Goal: Task Accomplishment & Management: Complete application form

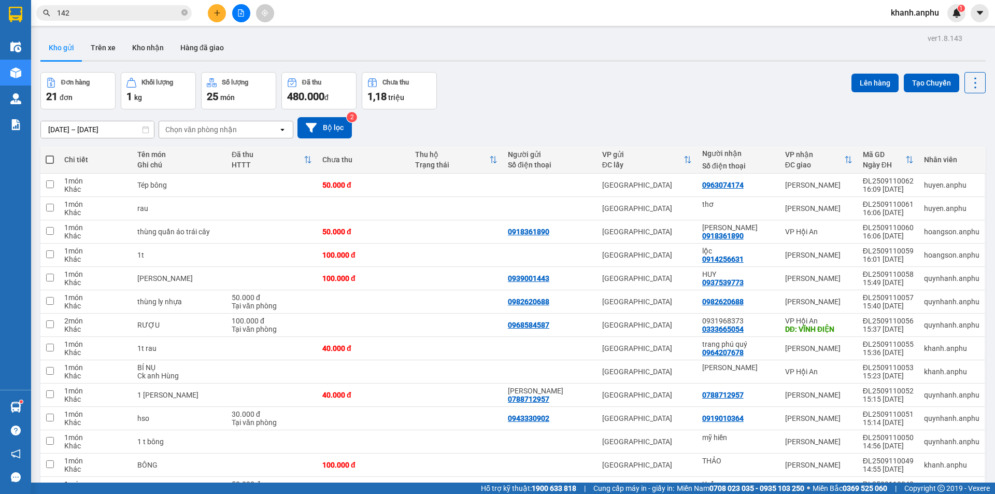
scroll to position [240, 0]
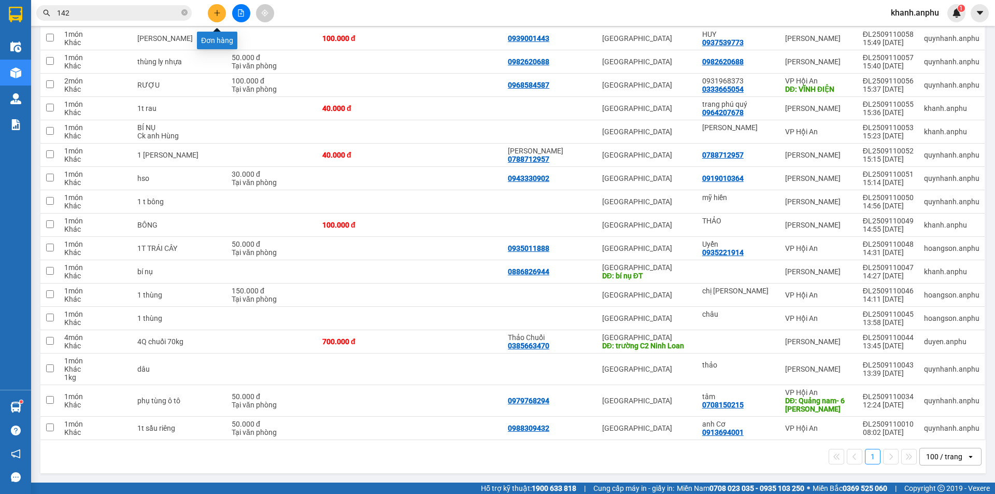
click at [216, 18] on button at bounding box center [217, 13] width 18 height 18
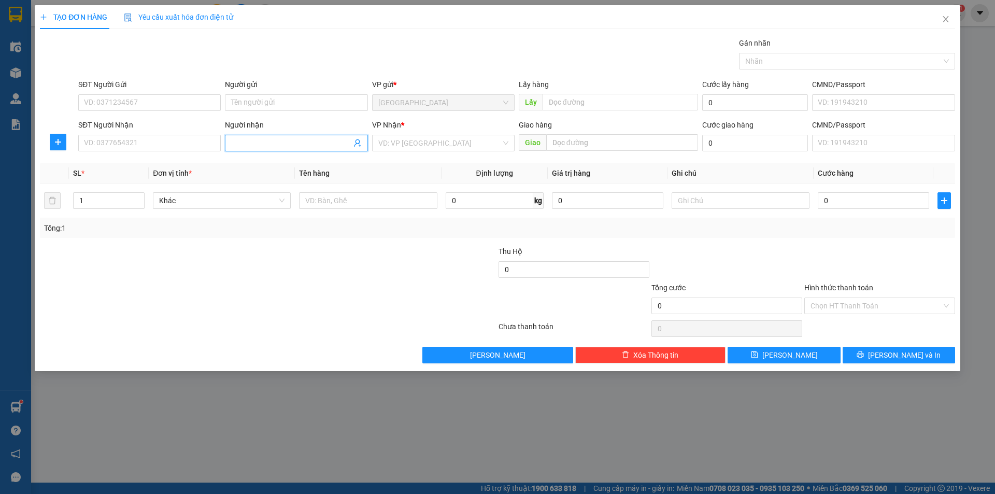
click at [286, 141] on input "Người nhận" at bounding box center [291, 142] width 120 height 11
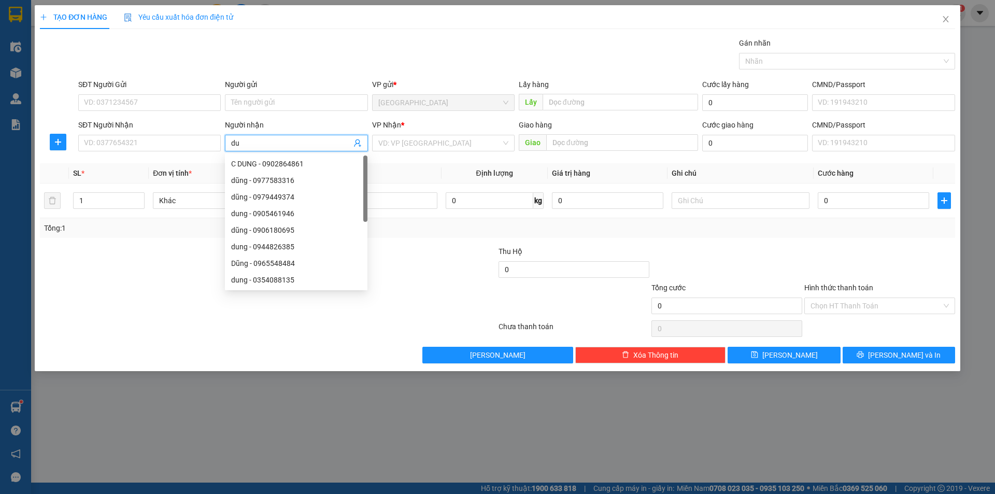
type input "d"
type input "DUNG"
click at [393, 134] on div "VP Nhận *" at bounding box center [443, 127] width 143 height 16
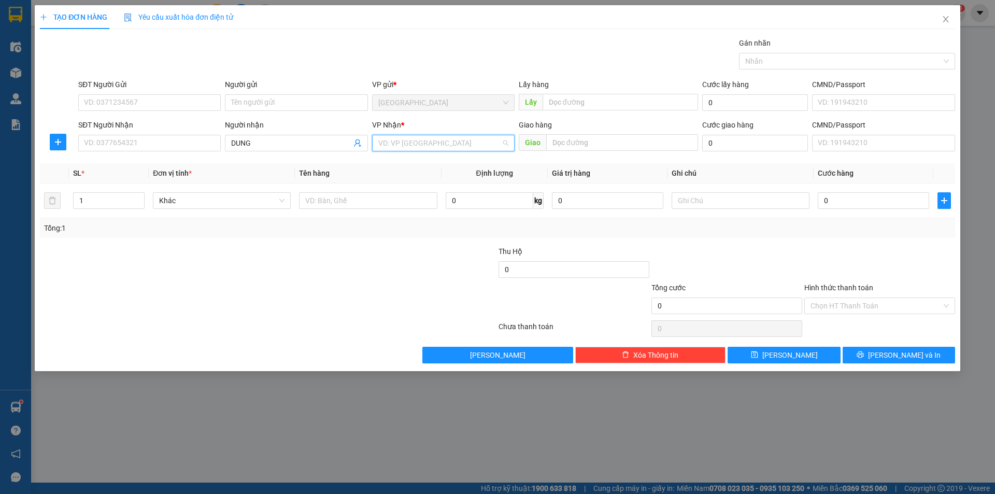
click at [404, 141] on input "search" at bounding box center [439, 143] width 123 height 16
click at [406, 195] on div "[PERSON_NAME]" at bounding box center [443, 196] width 130 height 11
click at [351, 200] on input "text" at bounding box center [368, 200] width 138 height 17
type input "RAU"
click at [883, 201] on input "0" at bounding box center [873, 200] width 111 height 17
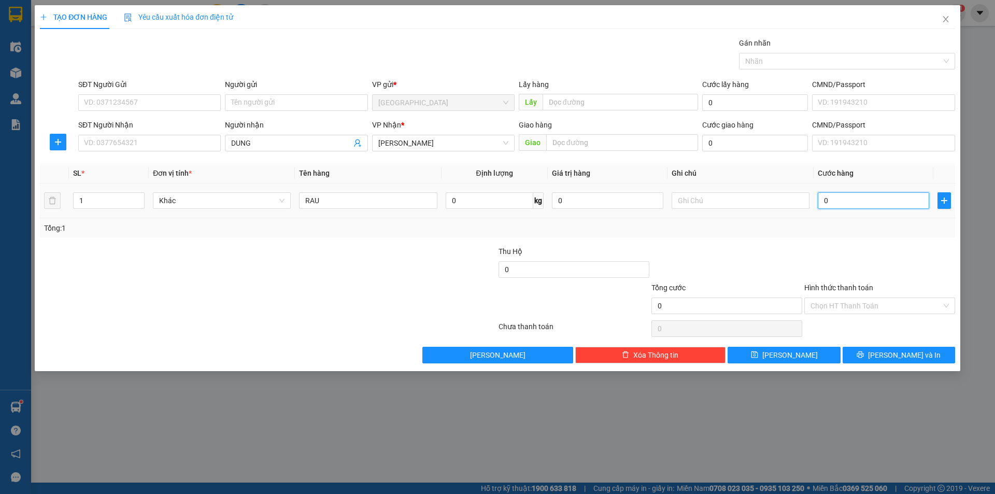
type input "3"
type input "30"
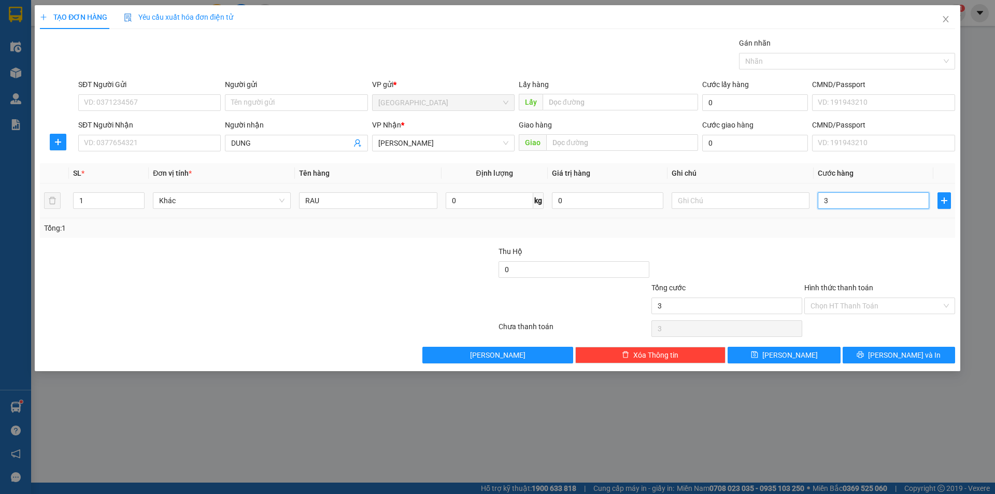
type input "30"
type input "30.000"
click at [865, 238] on div "Transit Pickup Surcharge Ids Transit Deliver Surcharge Ids Transit Deliver Surc…" at bounding box center [497, 200] width 915 height 326
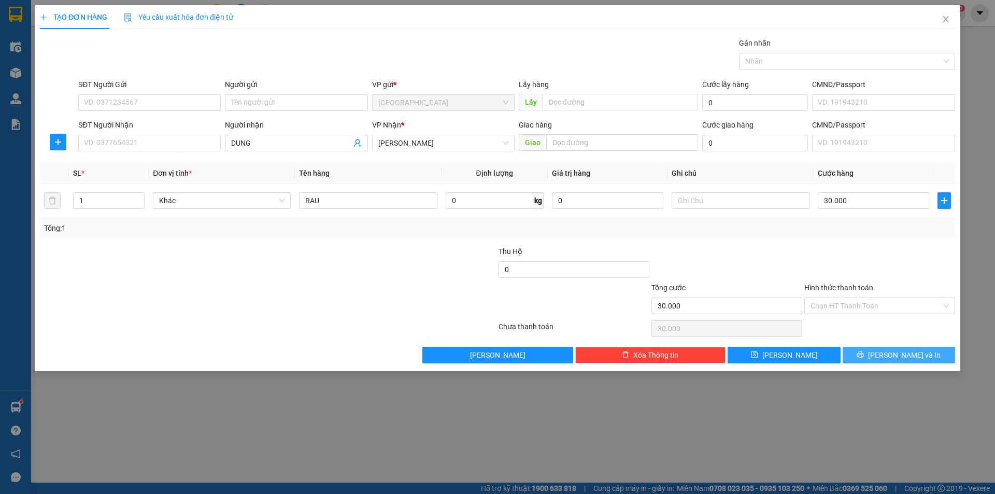
click at [901, 358] on span "[PERSON_NAME] và In" at bounding box center [904, 354] width 73 height 11
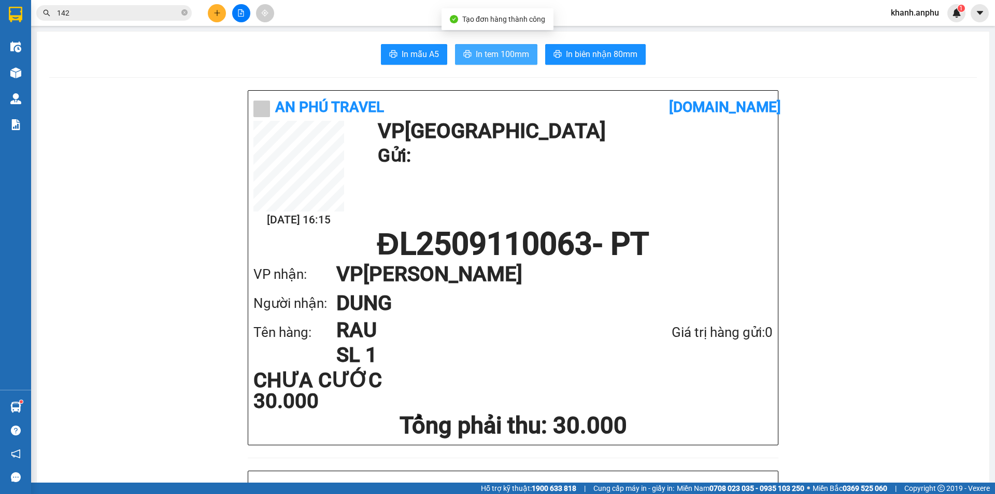
click at [501, 50] on span "In tem 100mm" at bounding box center [502, 54] width 53 height 13
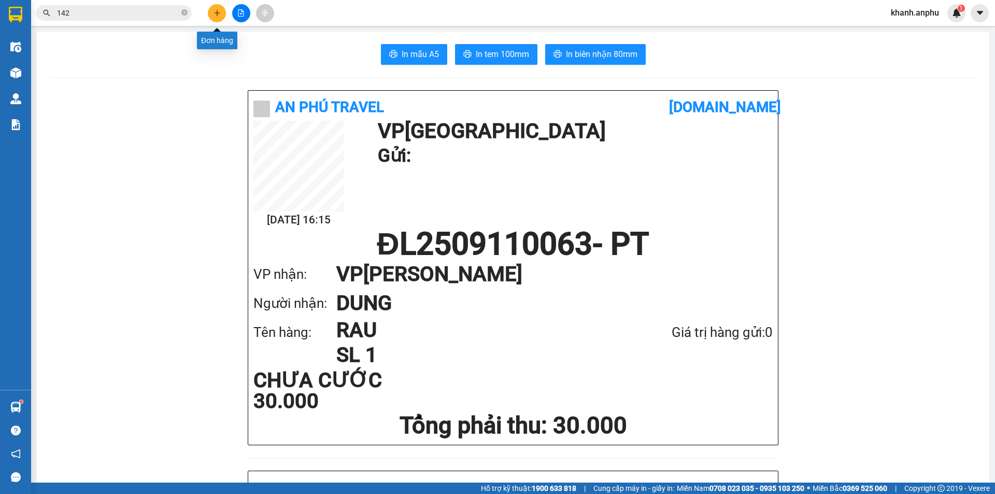
click at [211, 17] on button at bounding box center [217, 13] width 18 height 18
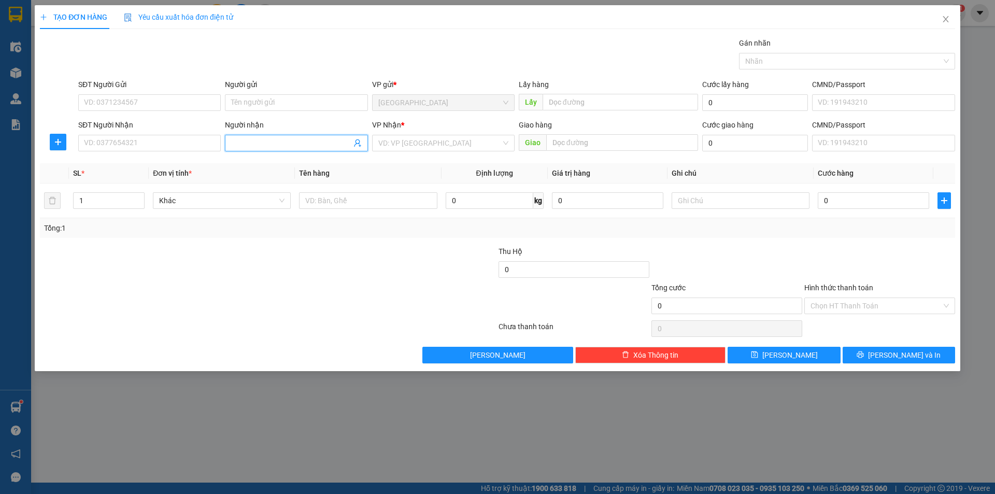
click at [269, 141] on input "Người nhận" at bounding box center [291, 142] width 120 height 11
type input "Tuyết HA"
click at [423, 136] on input "search" at bounding box center [439, 143] width 123 height 16
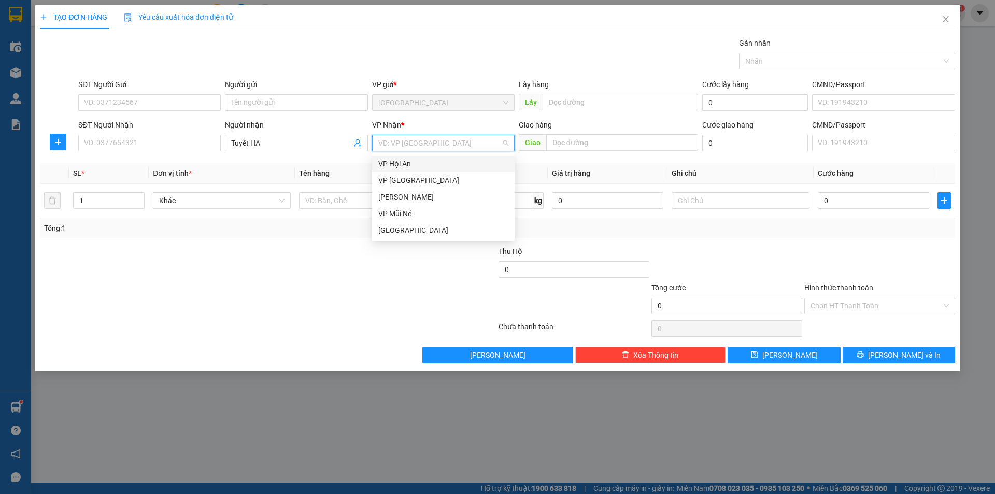
click at [417, 148] on input "search" at bounding box center [439, 143] width 123 height 16
click at [385, 199] on div "[PERSON_NAME]" at bounding box center [443, 196] width 130 height 11
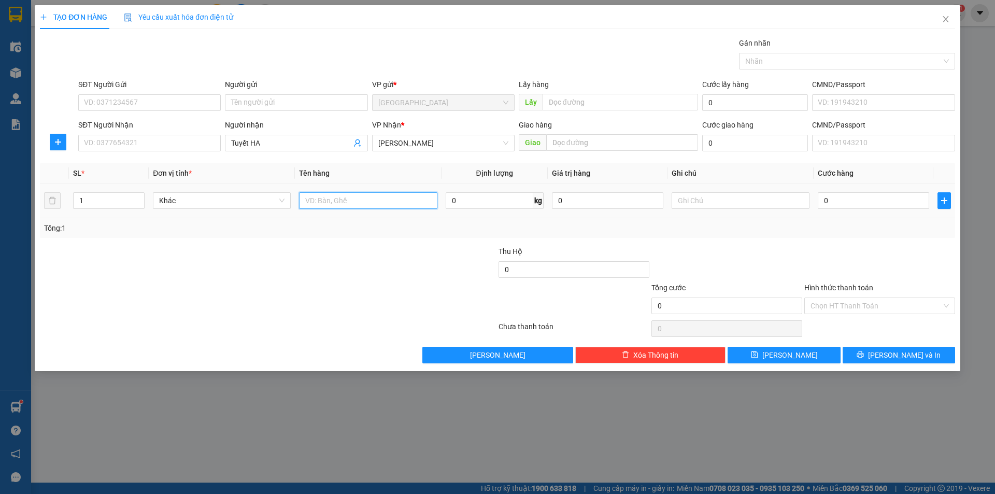
click at [322, 205] on input "text" at bounding box center [368, 200] width 138 height 17
click at [420, 147] on span "[PERSON_NAME]" at bounding box center [443, 143] width 130 height 16
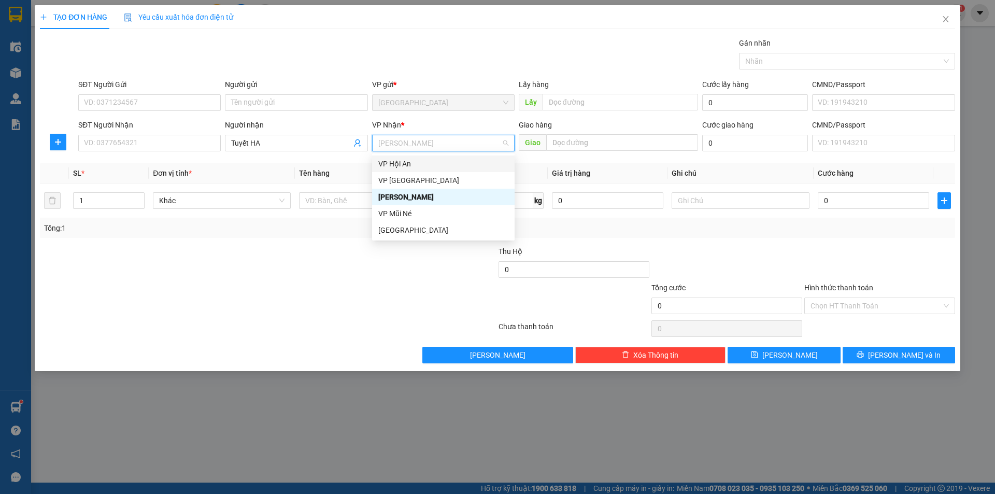
click at [410, 161] on div "VP Hội An" at bounding box center [443, 163] width 130 height 11
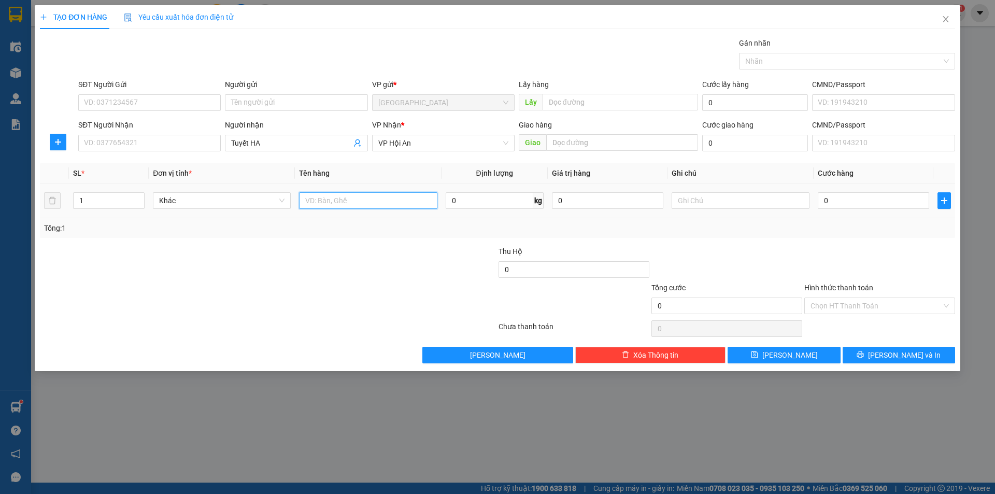
click at [349, 197] on input "text" at bounding box center [368, 200] width 138 height 17
type input "BÔNG"
click at [135, 196] on span "Increase Value" at bounding box center [138, 197] width 11 height 9
type input "1"
click at [140, 202] on icon "down" at bounding box center [139, 204] width 4 height 4
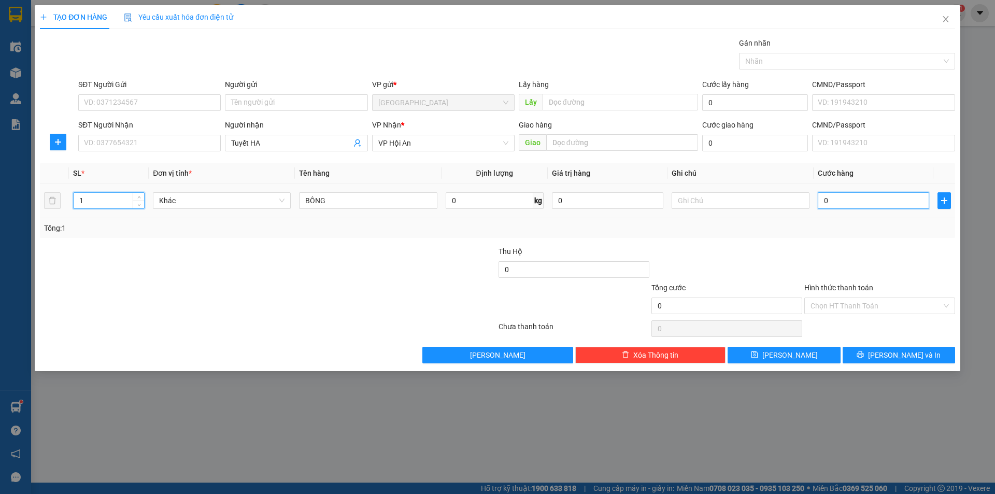
click at [867, 200] on input "0" at bounding box center [873, 200] width 111 height 17
type input "2"
type input "20"
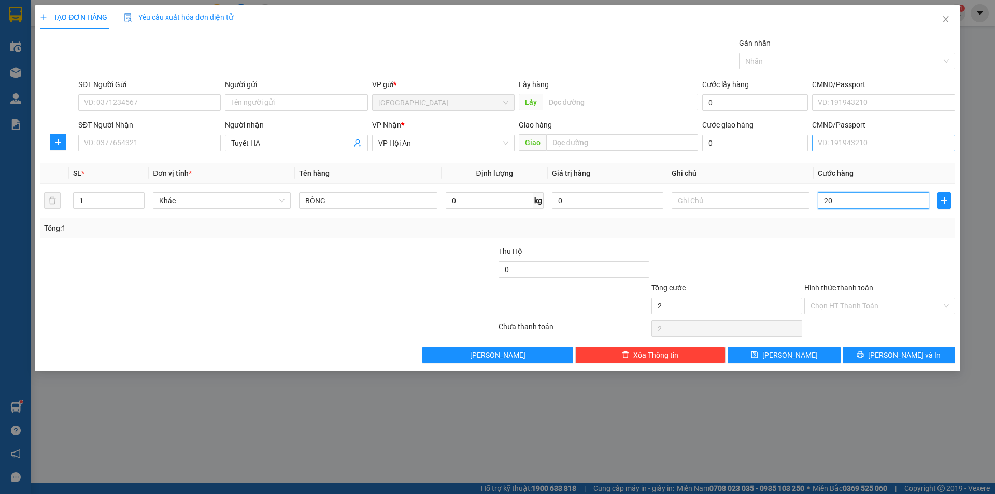
type input "20"
type input "200"
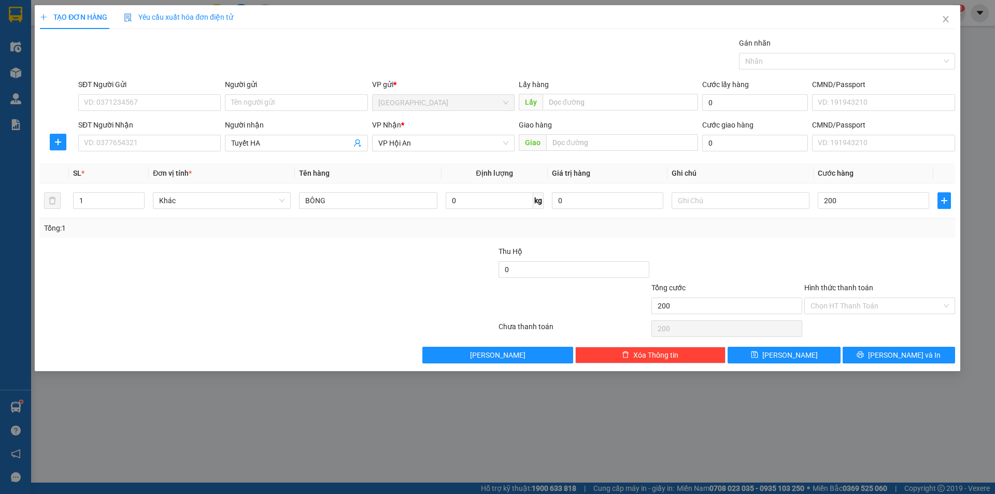
type input "200.000"
click at [793, 219] on div "Tổng: 1" at bounding box center [497, 228] width 915 height 20
click at [850, 301] on input "Hình thức thanh toán" at bounding box center [876, 306] width 131 height 16
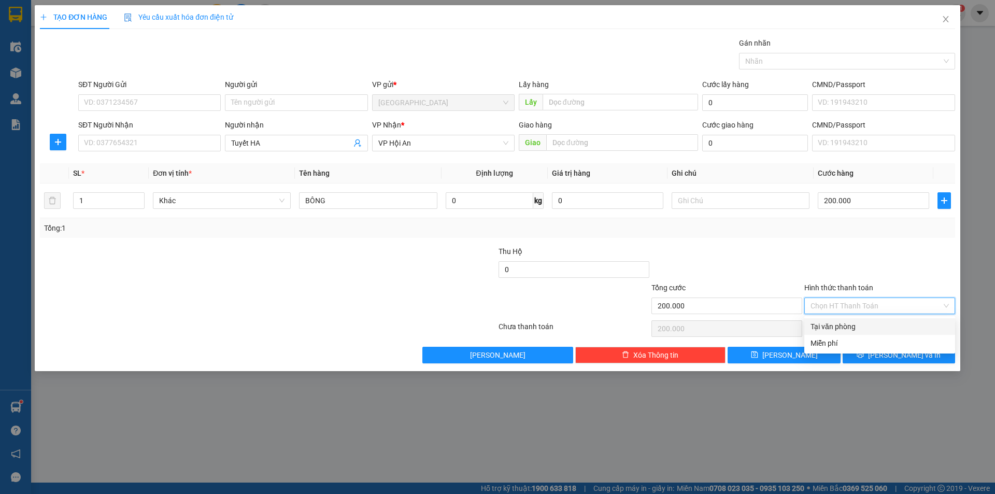
click at [848, 323] on div "Tại văn phòng" at bounding box center [880, 326] width 138 height 11
type input "0"
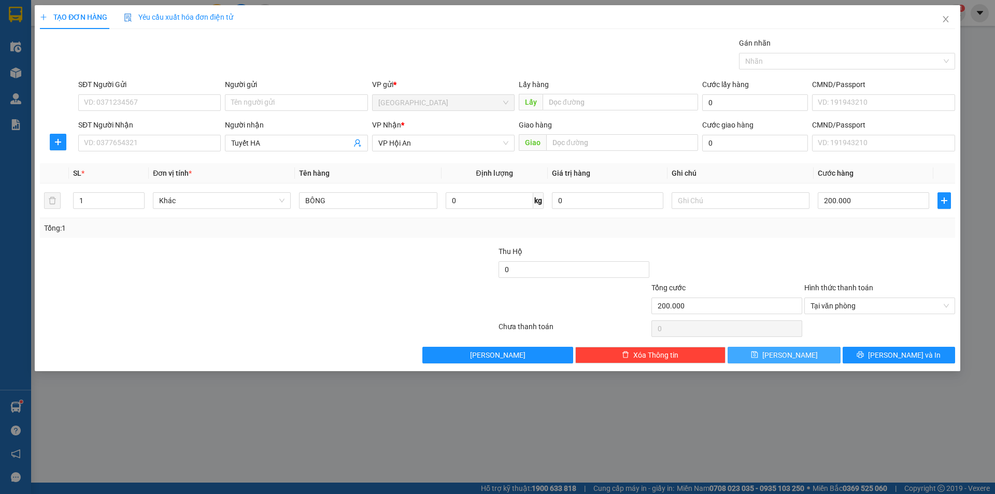
click at [827, 356] on button "[PERSON_NAME]" at bounding box center [784, 355] width 112 height 17
type input "0"
click at [286, 137] on span at bounding box center [296, 143] width 143 height 17
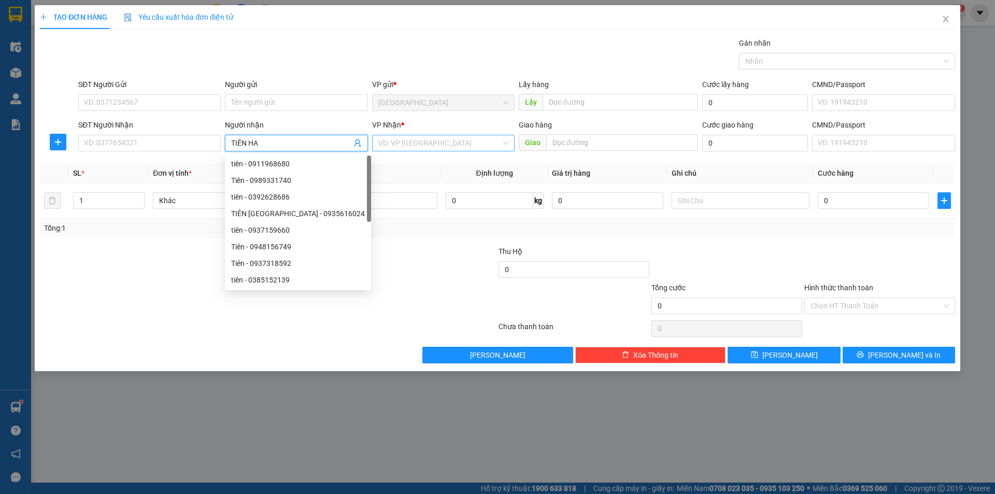
type input "TIÊN HA"
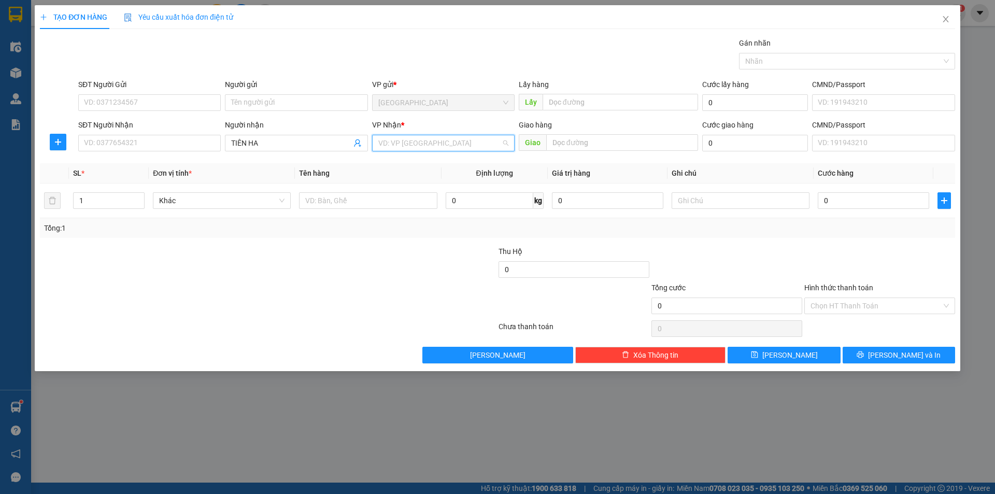
click at [386, 141] on input "search" at bounding box center [439, 143] width 123 height 16
click at [422, 192] on div "[PERSON_NAME]" at bounding box center [443, 196] width 130 height 11
click at [412, 145] on span "[PERSON_NAME]" at bounding box center [443, 143] width 130 height 16
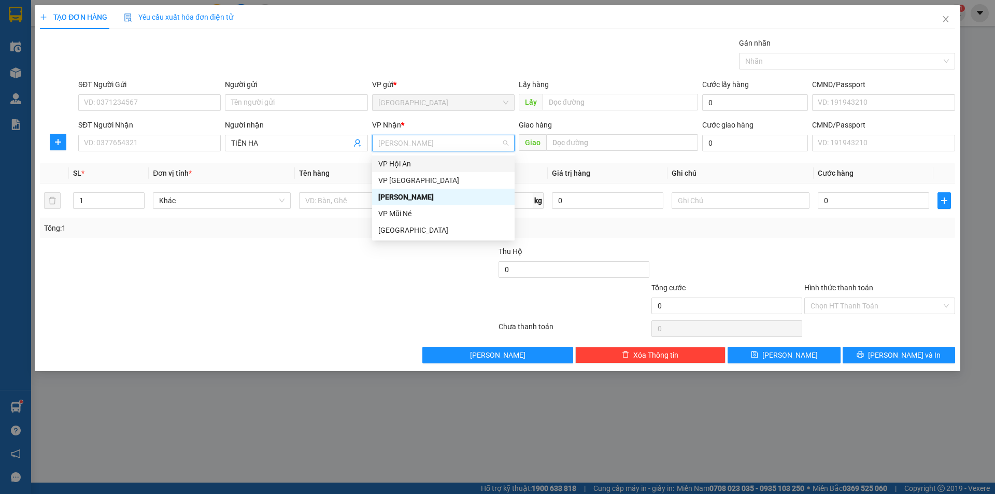
click at [399, 166] on div "VP Hội An" at bounding box center [443, 163] width 130 height 11
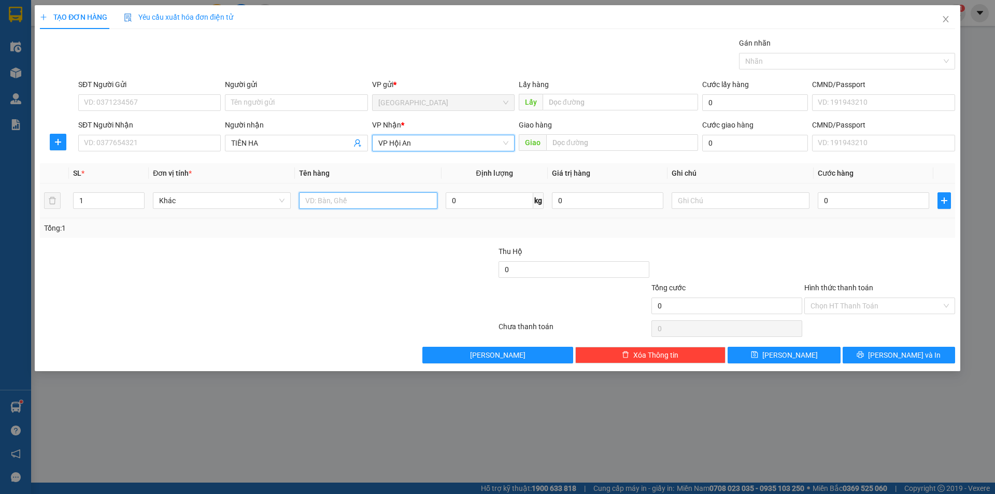
click at [349, 201] on input "text" at bounding box center [368, 200] width 138 height 17
type input "BÔNG"
click at [866, 192] on div "0" at bounding box center [873, 200] width 111 height 21
click at [862, 192] on input "0" at bounding box center [873, 200] width 111 height 17
type input "1"
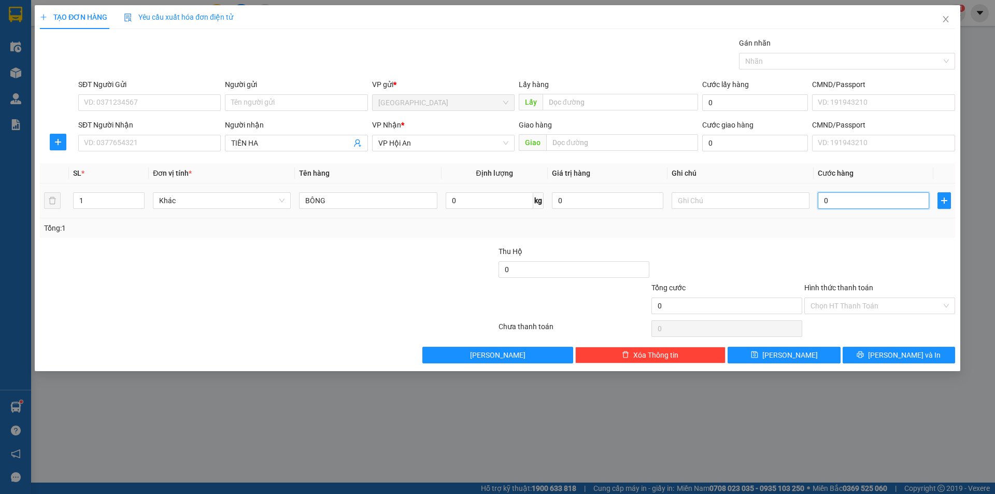
type input "1"
type input "15"
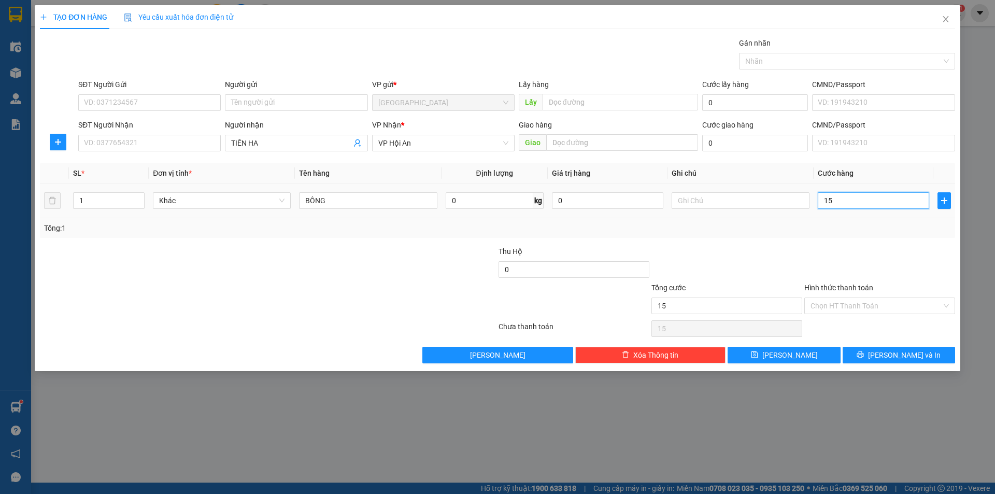
type input "150"
type input "150.000"
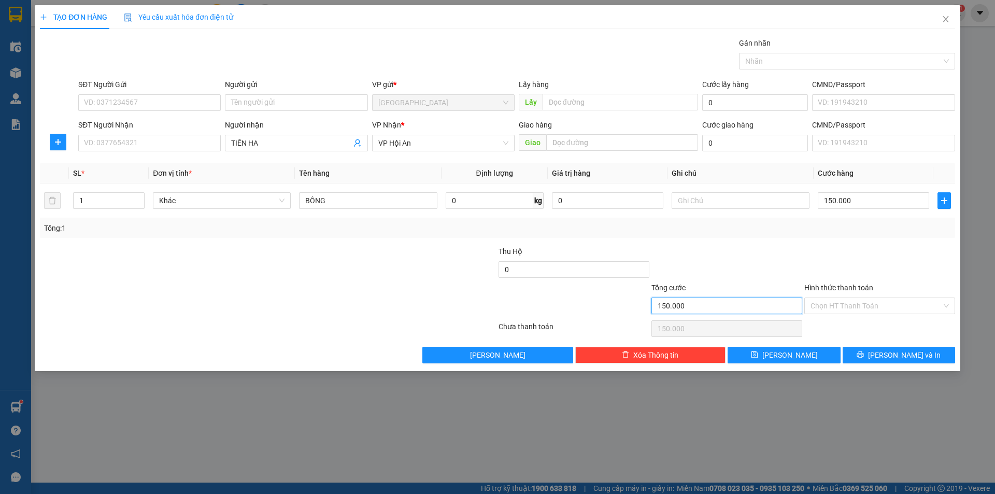
click at [790, 307] on input "150.000" at bounding box center [726, 305] width 151 height 17
click at [827, 307] on input "Hình thức thanh toán" at bounding box center [876, 306] width 131 height 16
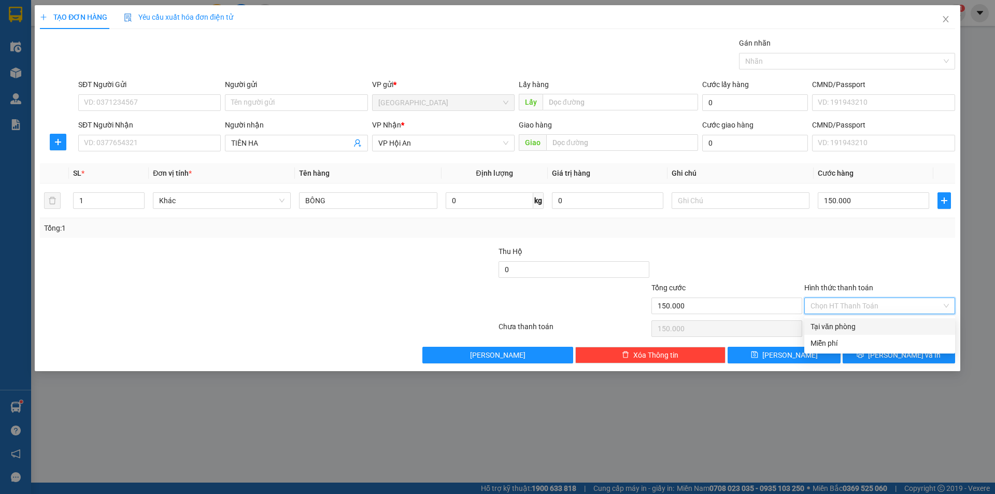
click at [829, 326] on div "Tại văn phòng" at bounding box center [880, 326] width 138 height 11
type input "0"
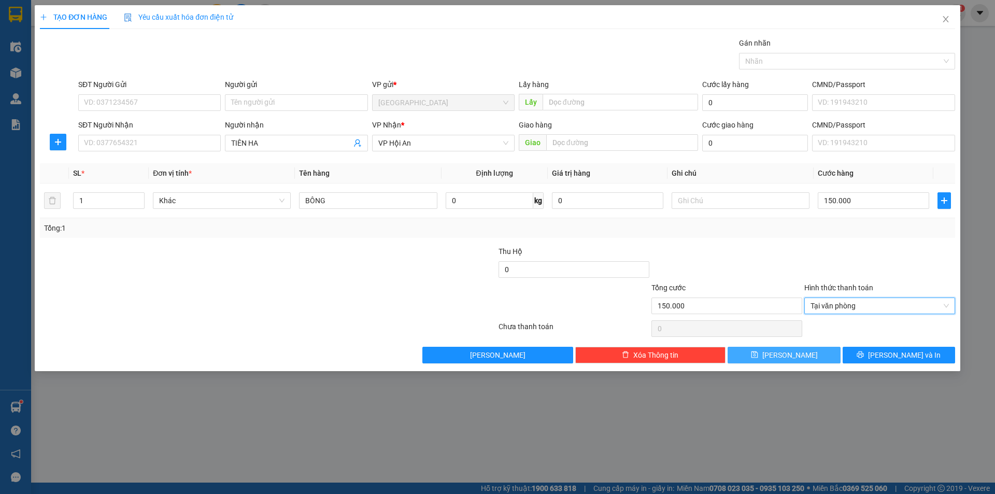
click at [823, 350] on button "[PERSON_NAME]" at bounding box center [784, 355] width 112 height 17
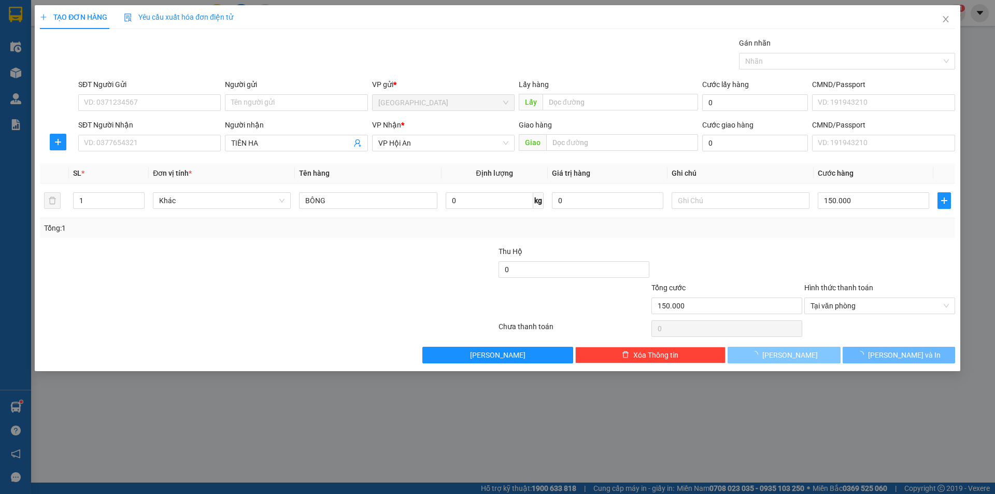
type input "0"
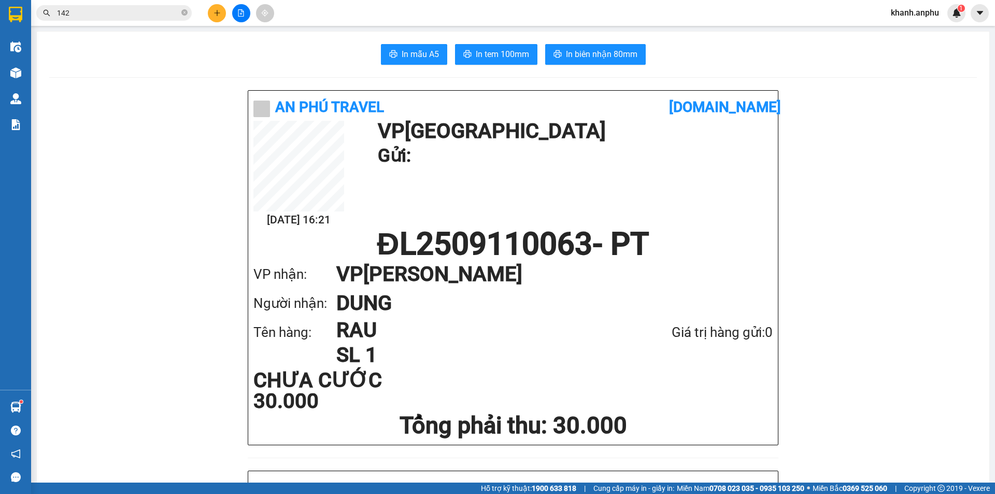
click at [110, 13] on input "142" at bounding box center [118, 12] width 122 height 11
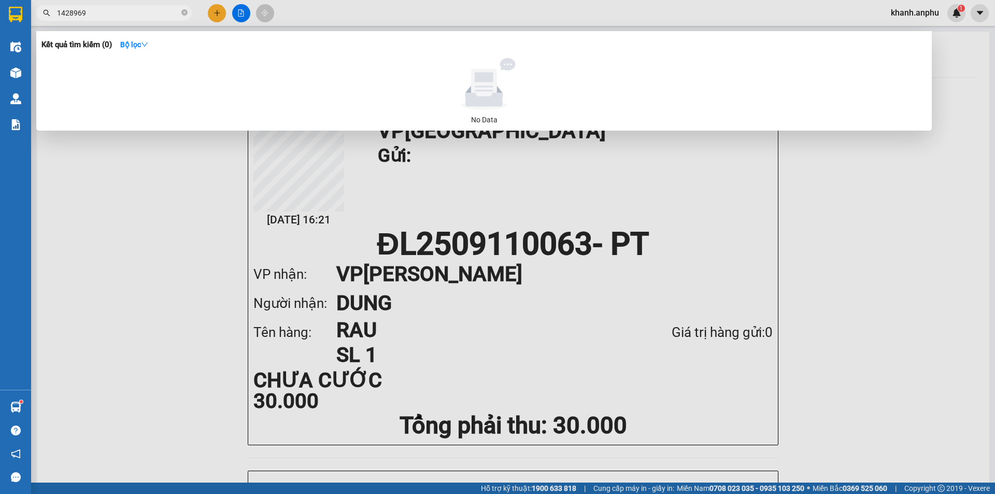
click at [110, 13] on input "1428969" at bounding box center [118, 12] width 122 height 11
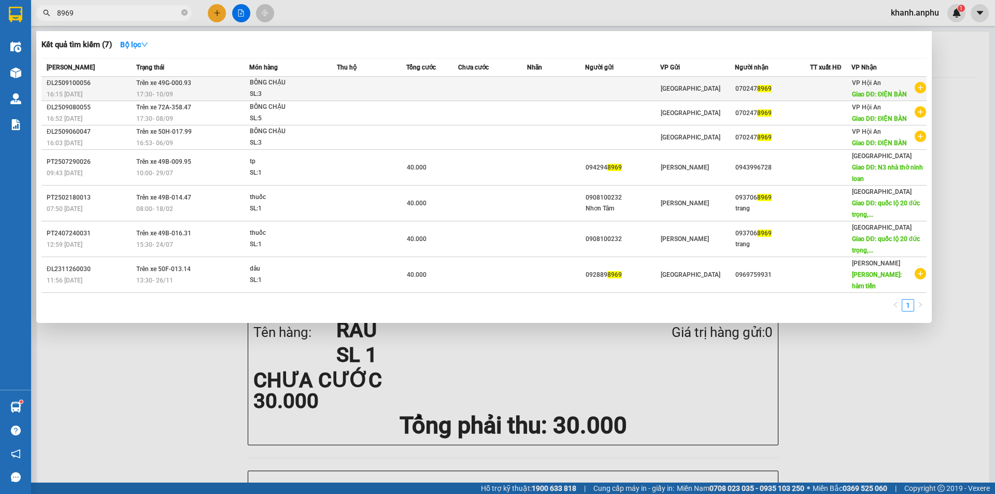
type input "8969"
click at [918, 88] on icon "plus-circle" at bounding box center [920, 87] width 11 height 11
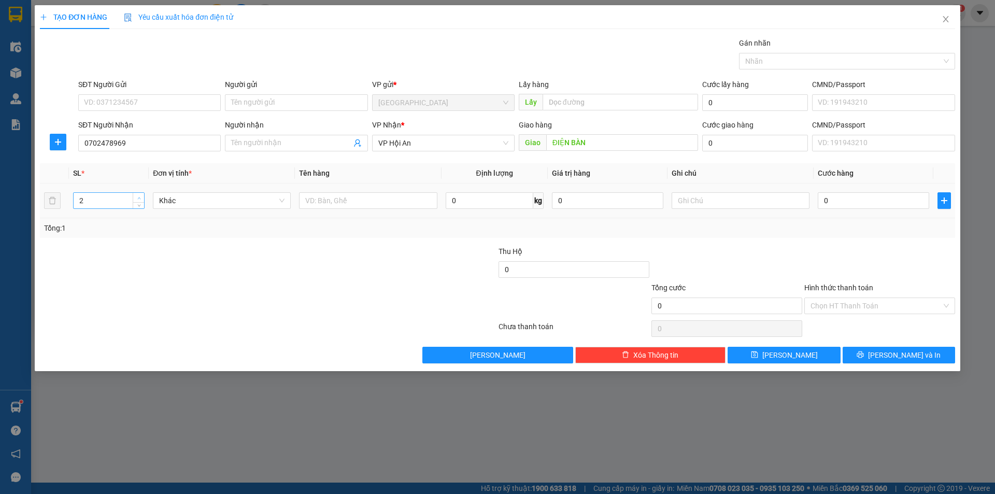
click at [141, 195] on span "up" at bounding box center [139, 198] width 6 height 6
click at [137, 205] on icon "down" at bounding box center [139, 204] width 4 height 4
type input "2"
click at [313, 196] on input "text" at bounding box center [368, 200] width 138 height 17
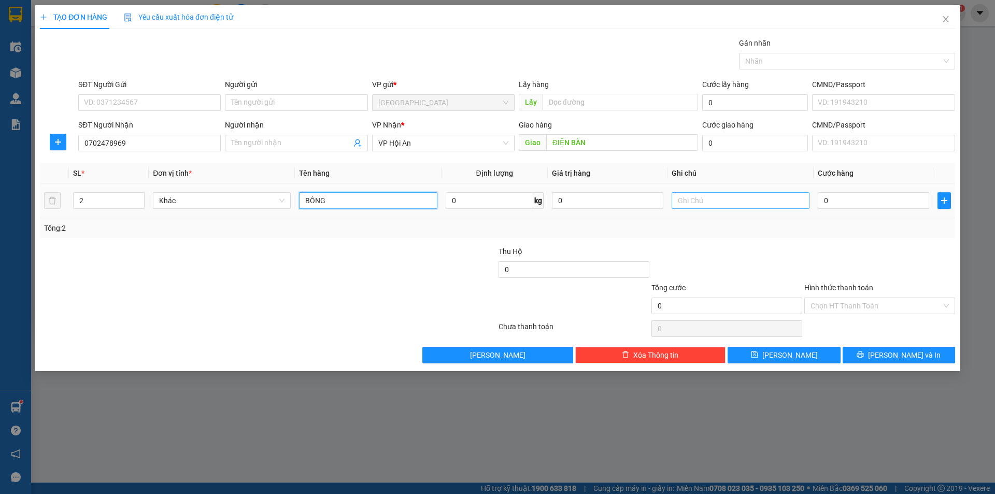
type input "BÔNG"
click at [707, 201] on input "text" at bounding box center [741, 200] width 138 height 17
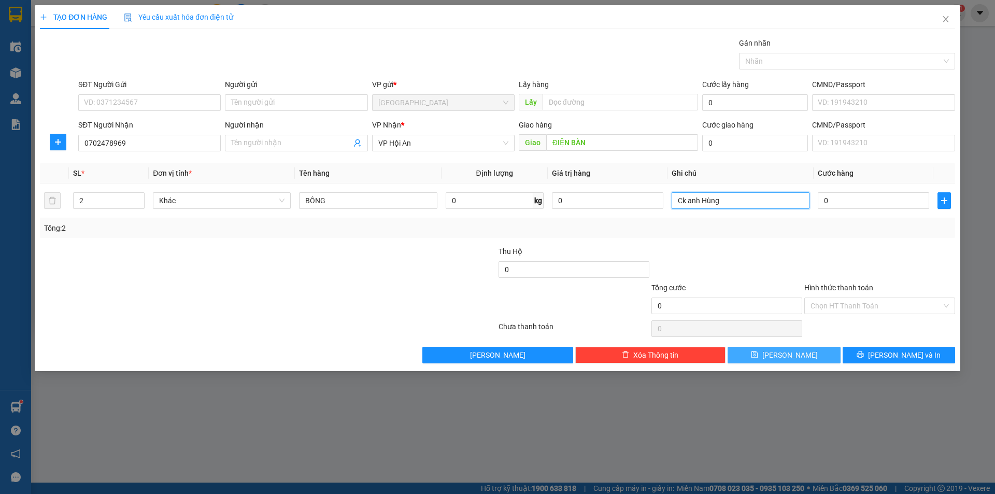
type input "Ck anh Hùng"
click at [805, 350] on button "[PERSON_NAME]" at bounding box center [784, 355] width 112 height 17
type input "1"
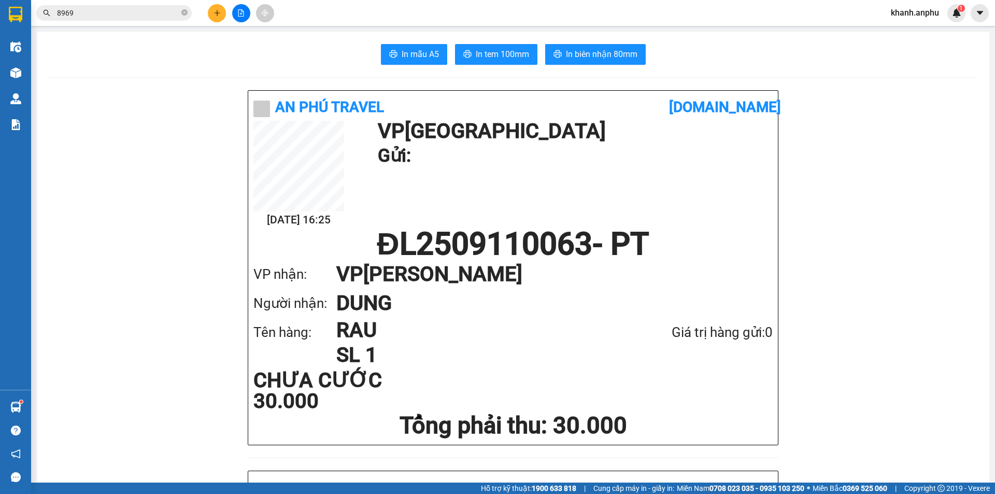
click at [114, 14] on input "8969" at bounding box center [118, 12] width 122 height 11
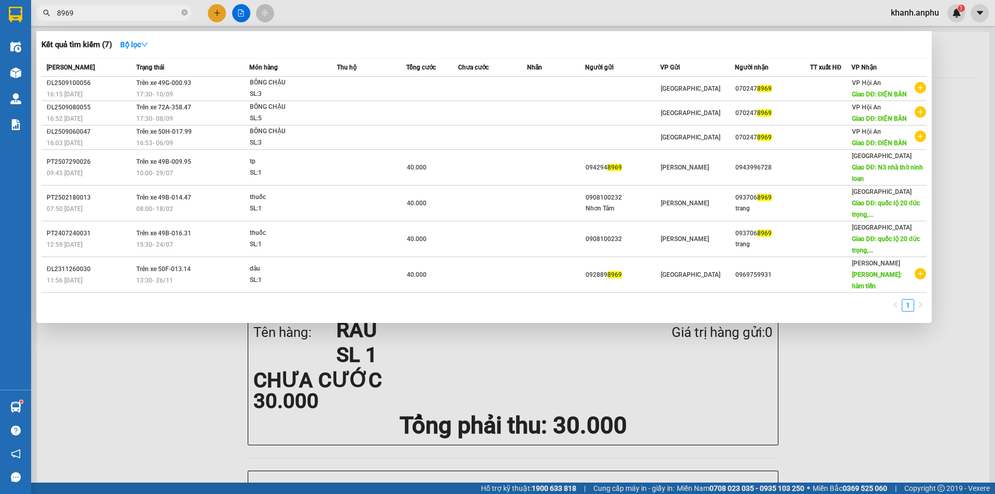
click at [114, 14] on input "8969" at bounding box center [118, 12] width 122 height 11
click at [139, 399] on div at bounding box center [497, 247] width 995 height 494
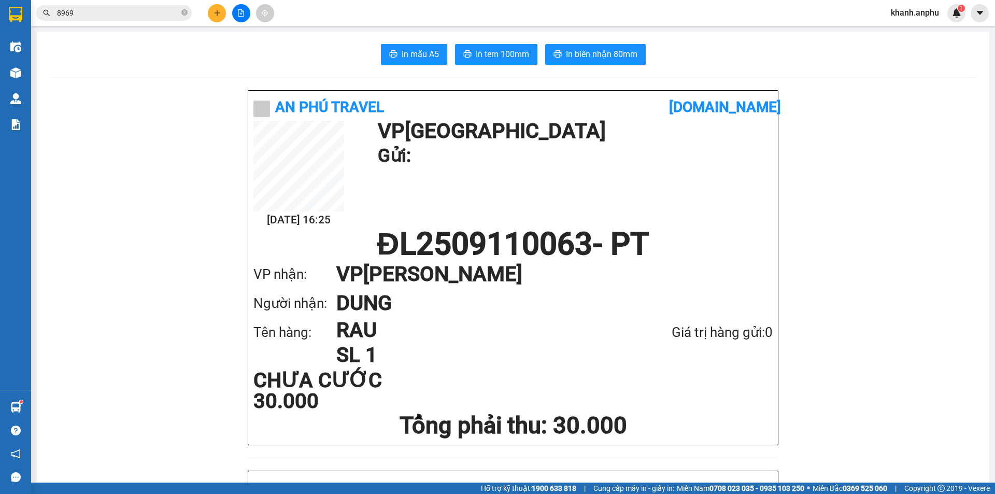
click at [242, 11] on icon "file-add" at bounding box center [241, 12] width 6 height 7
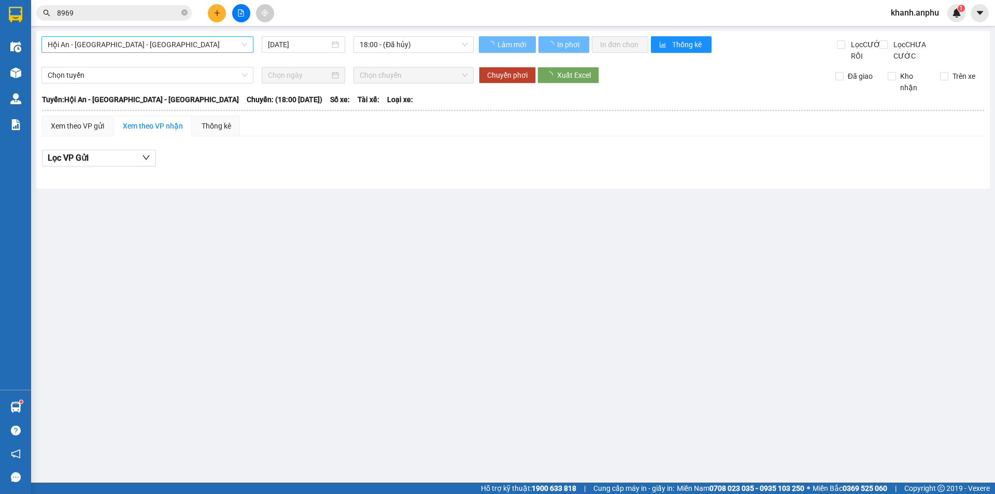
click at [123, 39] on span "Hội An - [GEOGRAPHIC_DATA] - [GEOGRAPHIC_DATA]" at bounding box center [148, 45] width 200 height 16
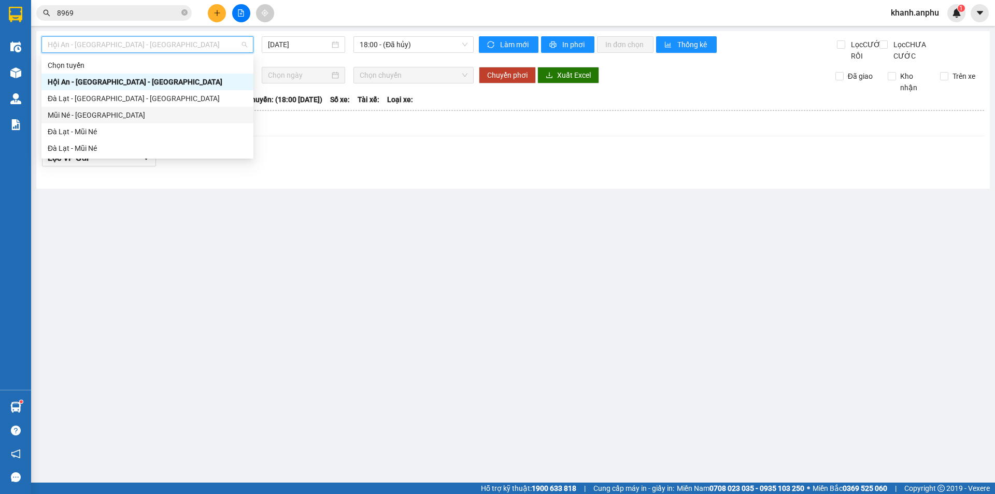
click at [70, 117] on div "Mũi Né - [GEOGRAPHIC_DATA]" at bounding box center [148, 114] width 200 height 11
type input "[DATE]"
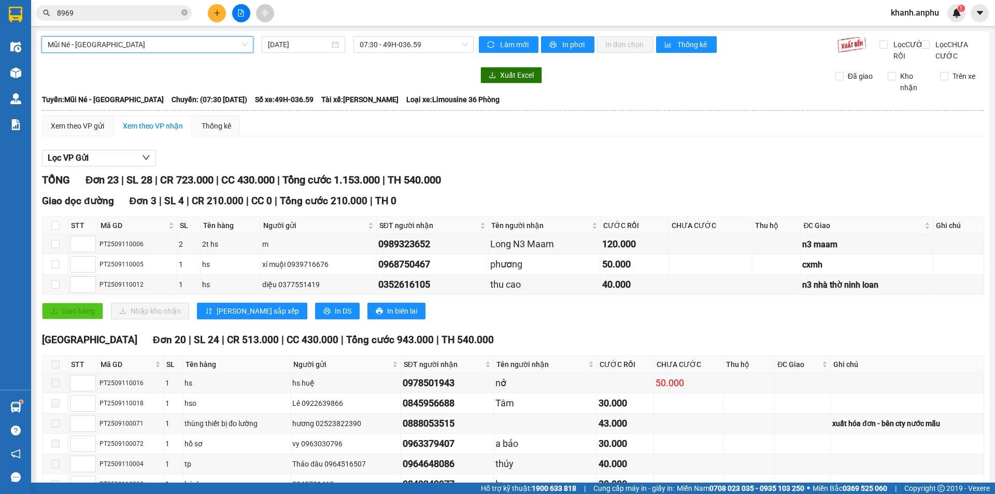
click at [115, 49] on span "Mũi Né - [GEOGRAPHIC_DATA]" at bounding box center [148, 45] width 200 height 16
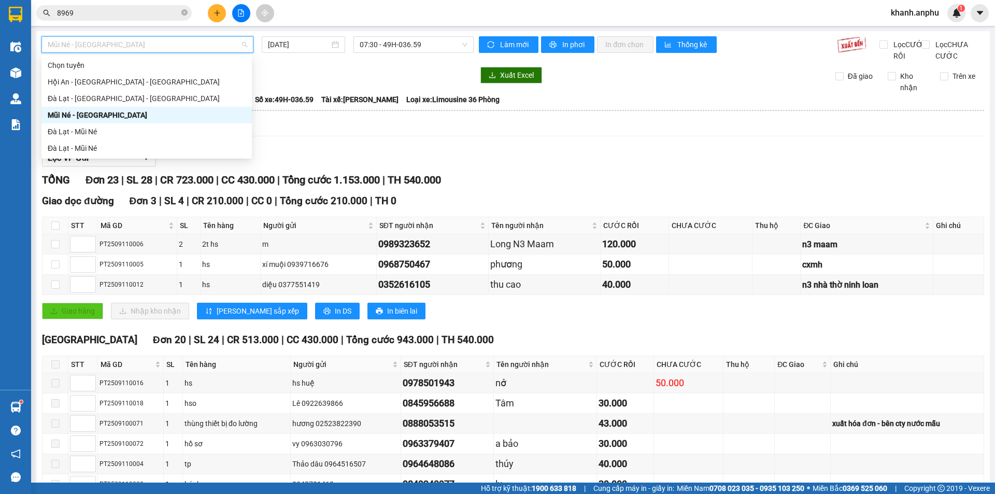
click at [80, 125] on div "Đà Lạt - Mũi Né" at bounding box center [146, 131] width 210 height 17
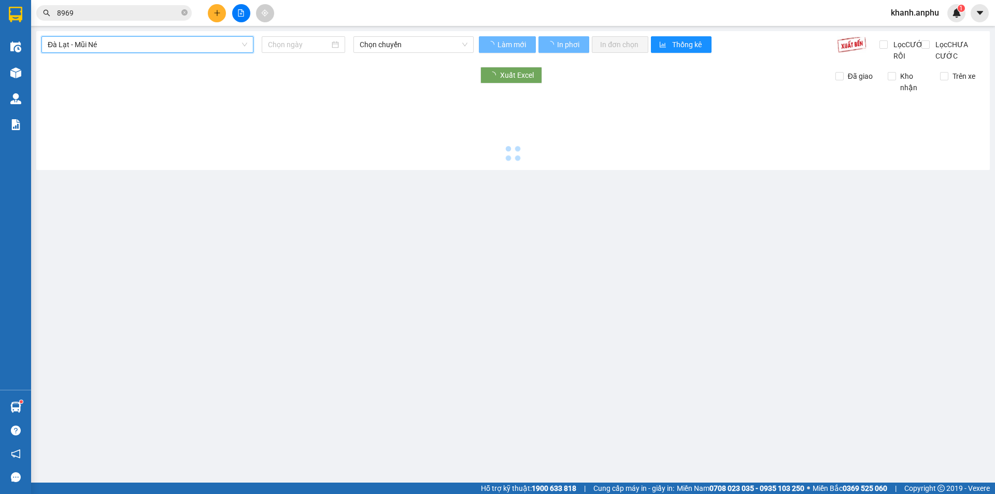
type input "[DATE]"
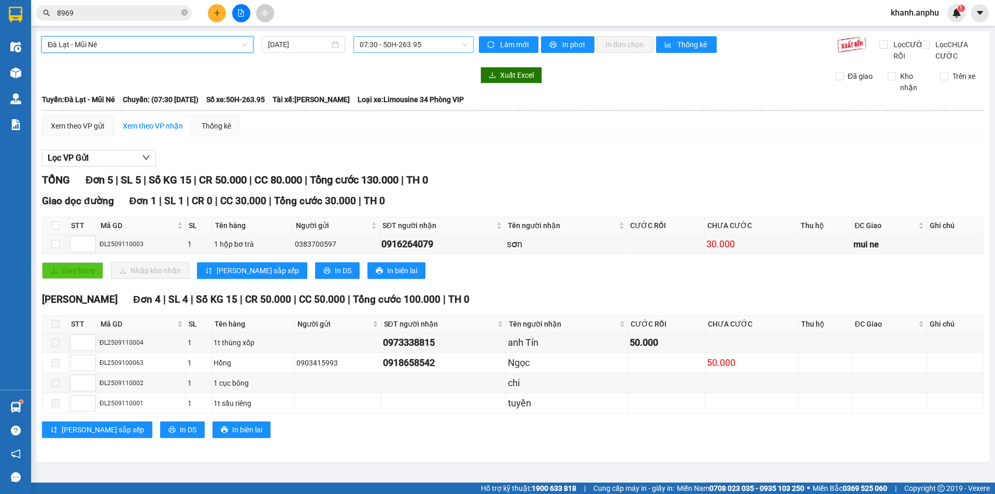
click at [417, 46] on span "07:30 - 50H-263.95" at bounding box center [414, 45] width 108 height 16
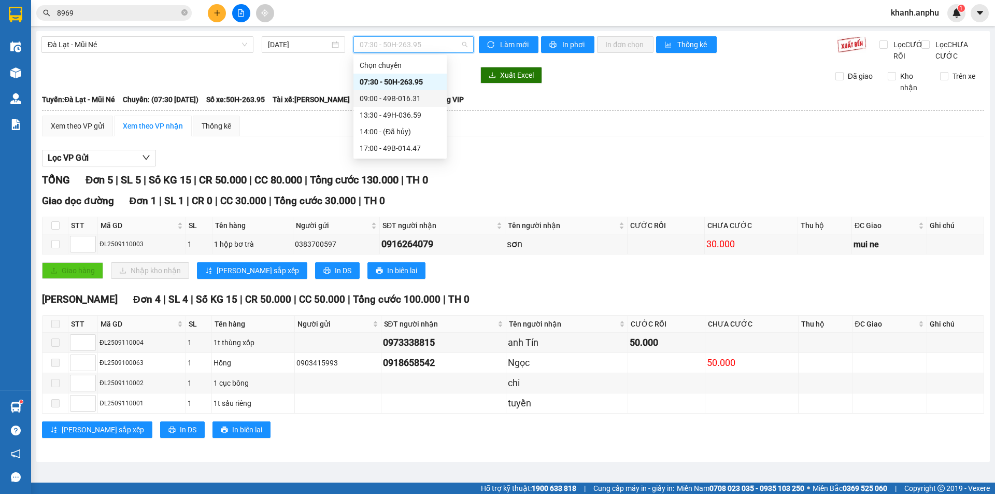
click at [391, 93] on div "09:00 - 49B-016.31" at bounding box center [399, 98] width 93 height 17
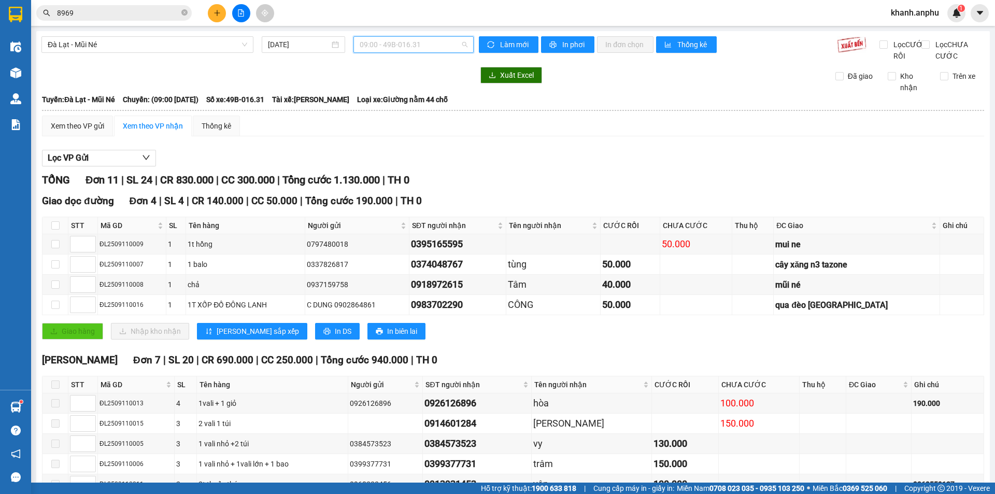
click at [418, 45] on span "09:00 - 49B-016.31" at bounding box center [414, 45] width 108 height 16
click at [405, 115] on div "13:30 - 49H-036.59" at bounding box center [397, 114] width 81 height 11
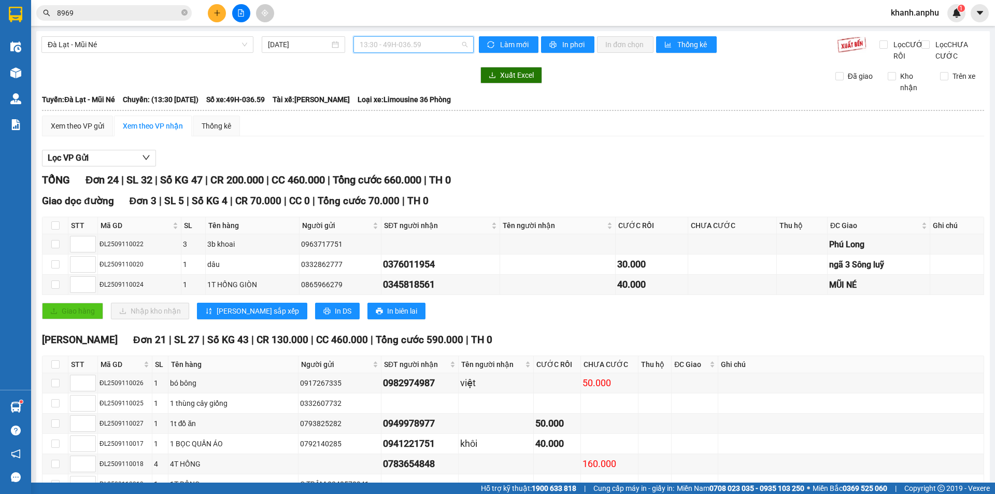
click at [401, 41] on span "13:30 - 49H-036.59" at bounding box center [414, 45] width 108 height 16
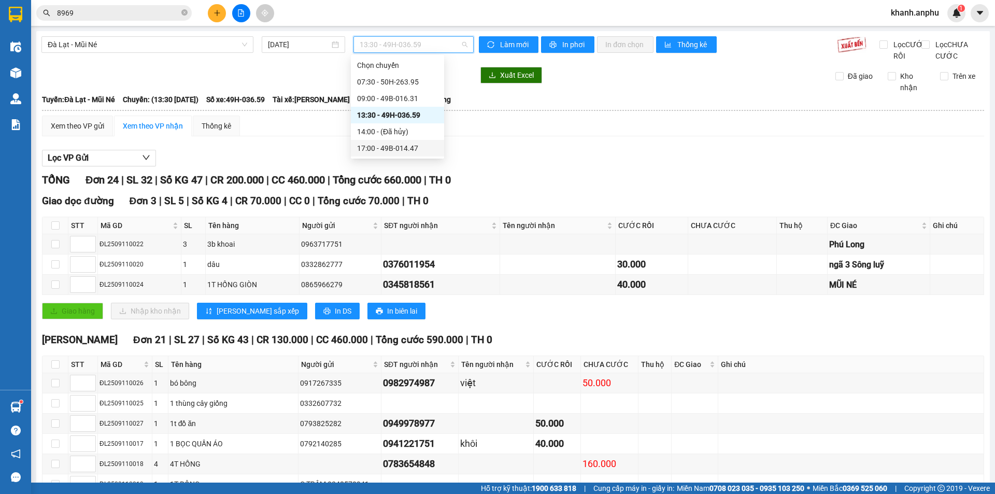
click at [380, 147] on div "17:00 - 49B-014.47" at bounding box center [397, 148] width 81 height 11
